Goal: Information Seeking & Learning: Find specific page/section

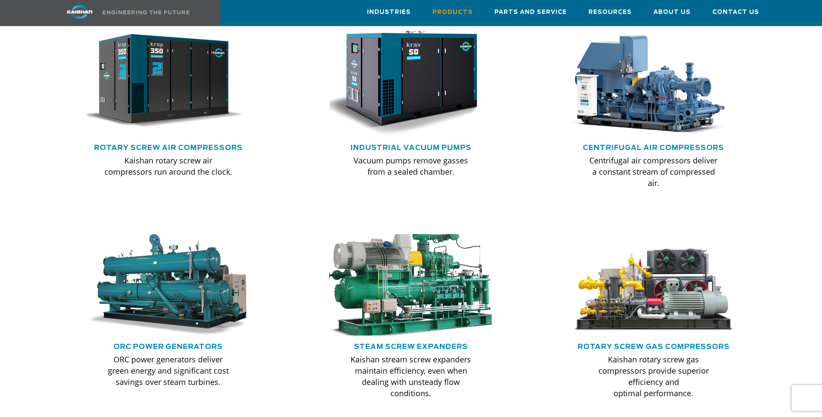
scroll to position [607, 0]
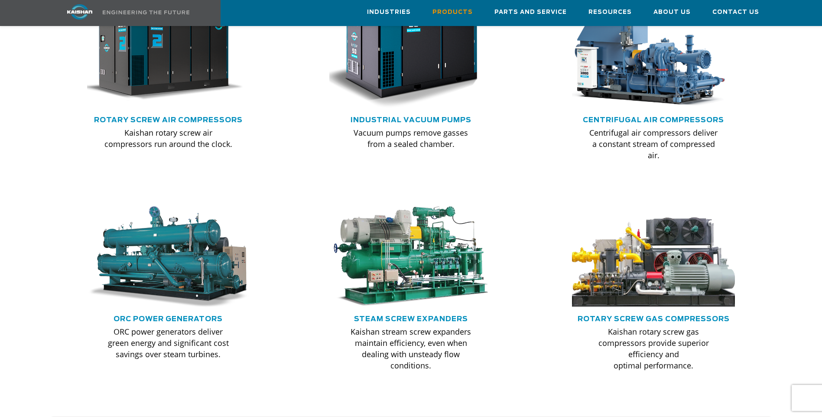
click at [630, 263] on img at bounding box center [653, 257] width 179 height 112
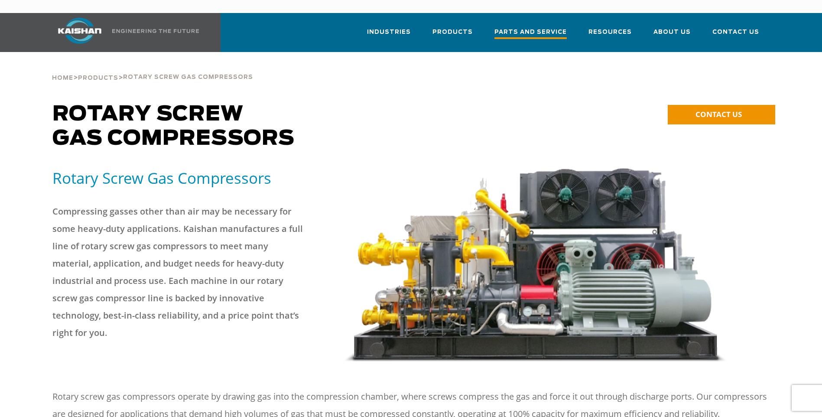
click at [538, 27] on span "Parts and Service" at bounding box center [530, 33] width 72 height 12
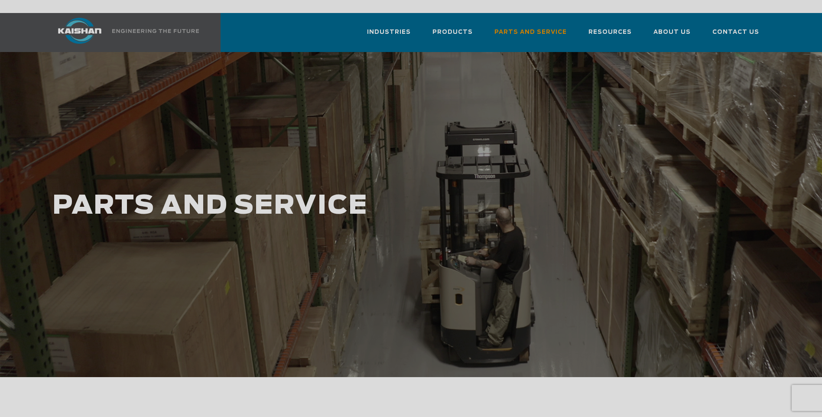
click at [578, 211] on div "Want to run with the Big Dogs? JOIN THE NEWSLETTER TO GET: FREE email updates F…" at bounding box center [411, 208] width 822 height 417
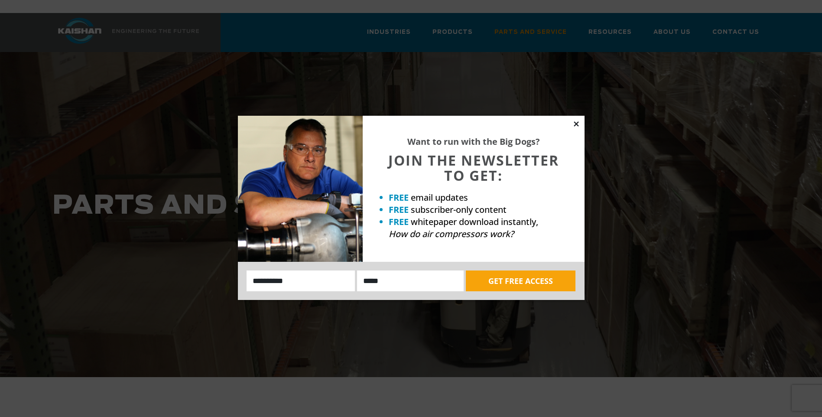
click at [575, 125] on icon at bounding box center [576, 123] width 5 height 5
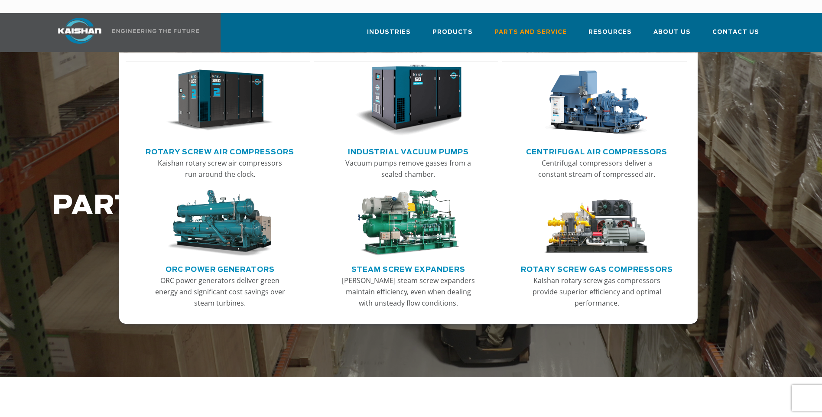
click at [579, 223] on img "Main menu" at bounding box center [596, 223] width 107 height 67
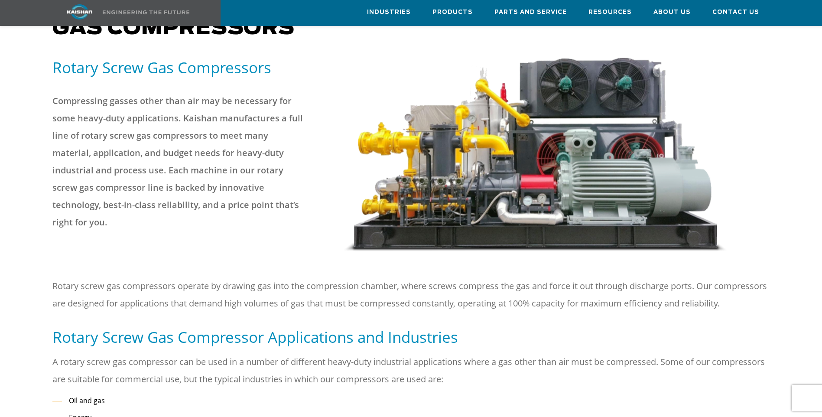
scroll to position [79, 0]
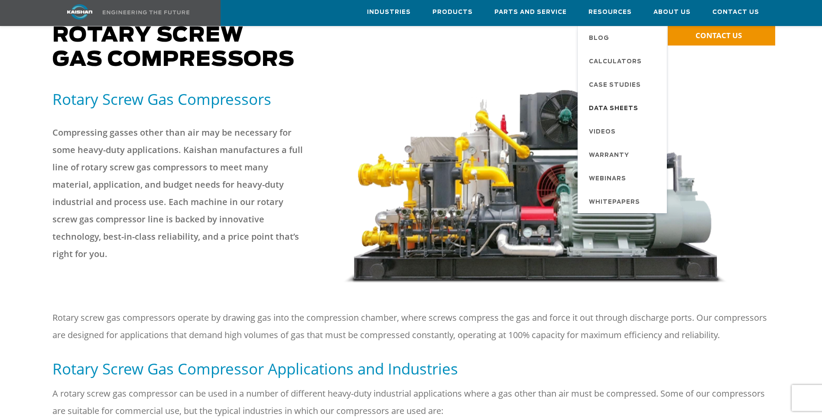
click at [602, 107] on span "Data Sheets" at bounding box center [613, 108] width 49 height 15
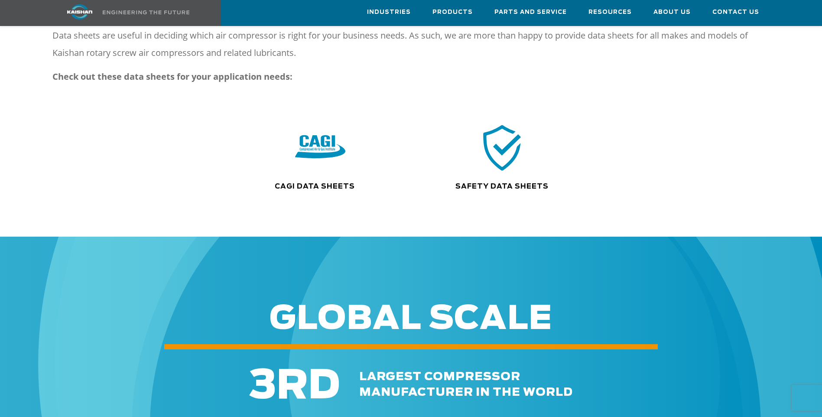
scroll to position [87, 0]
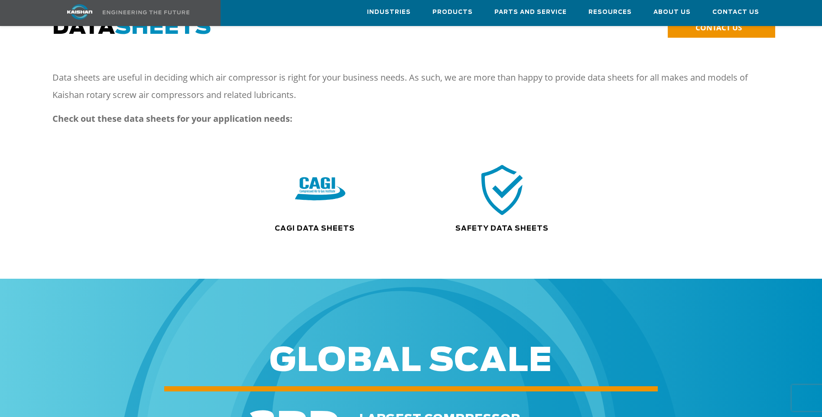
click at [504, 180] on img at bounding box center [502, 190] width 55 height 56
click at [318, 191] on img at bounding box center [320, 190] width 55 height 56
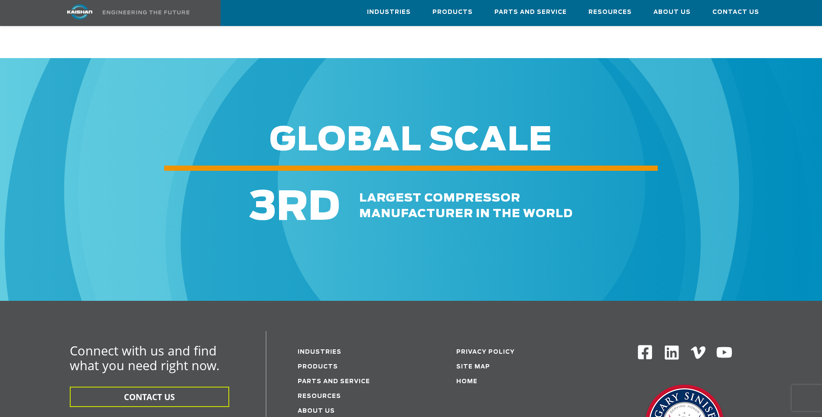
scroll to position [3857, 0]
